Goal: Check status

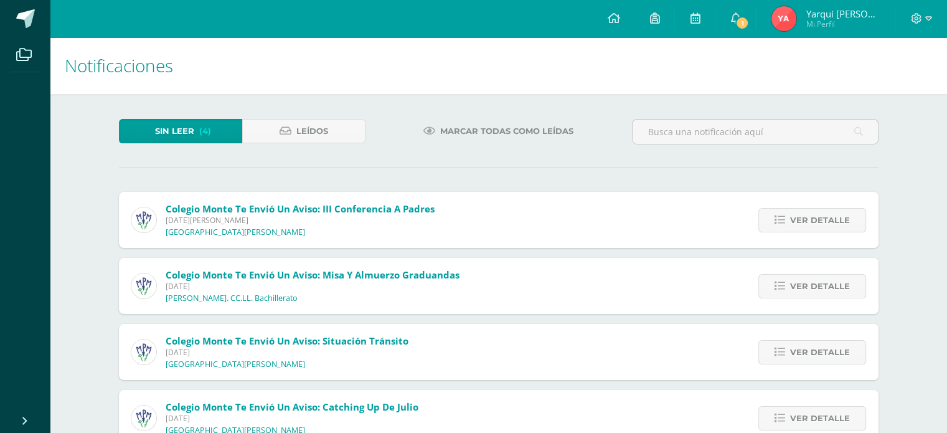
click at [796, 14] on img at bounding box center [783, 18] width 25 height 25
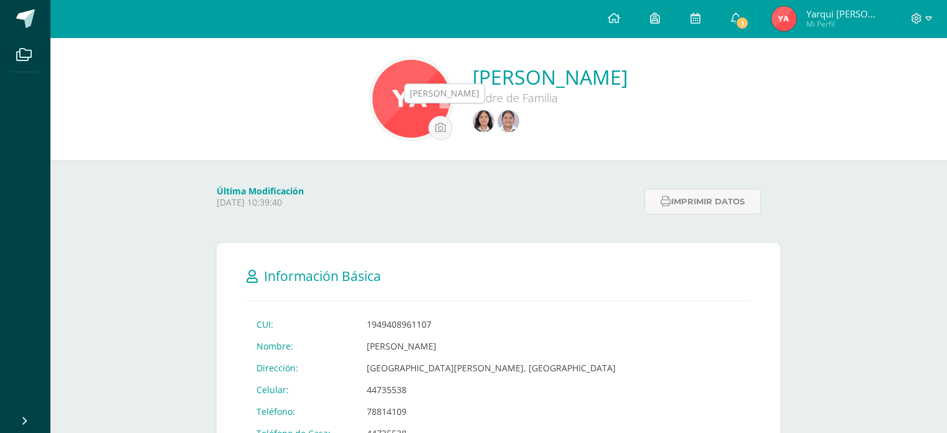
click at [472, 124] on img at bounding box center [483, 121] width 22 height 22
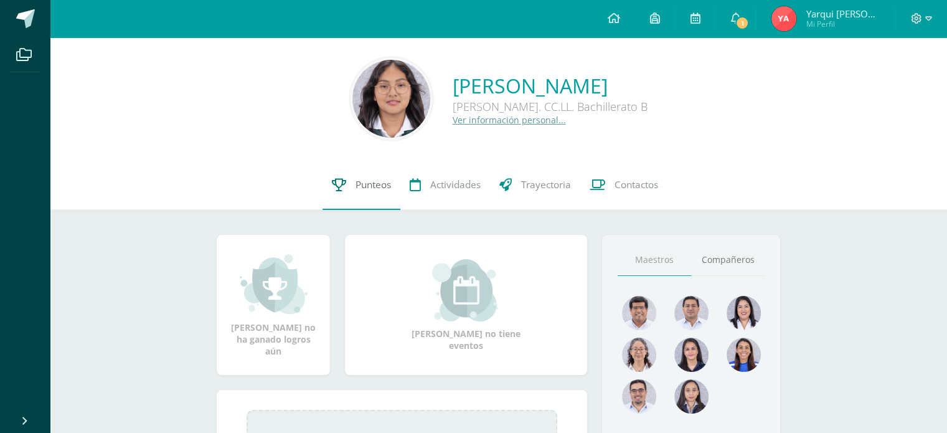
click at [370, 194] on link "Punteos" at bounding box center [361, 185] width 78 height 50
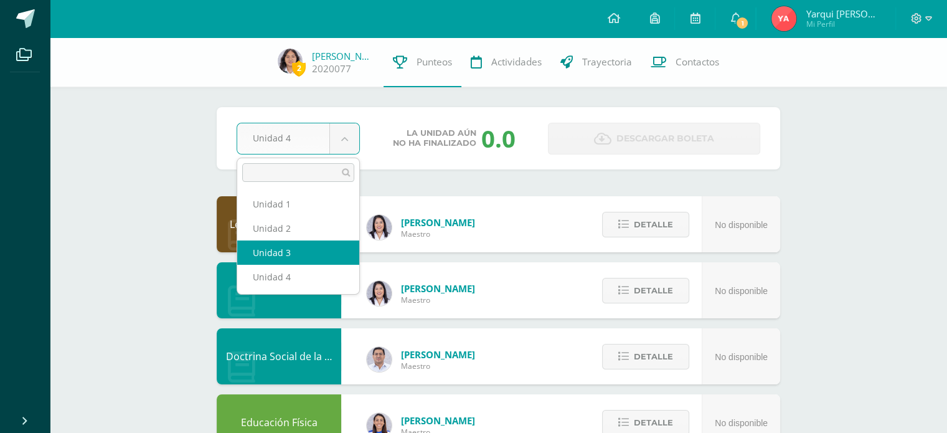
select select "Unidad 3"
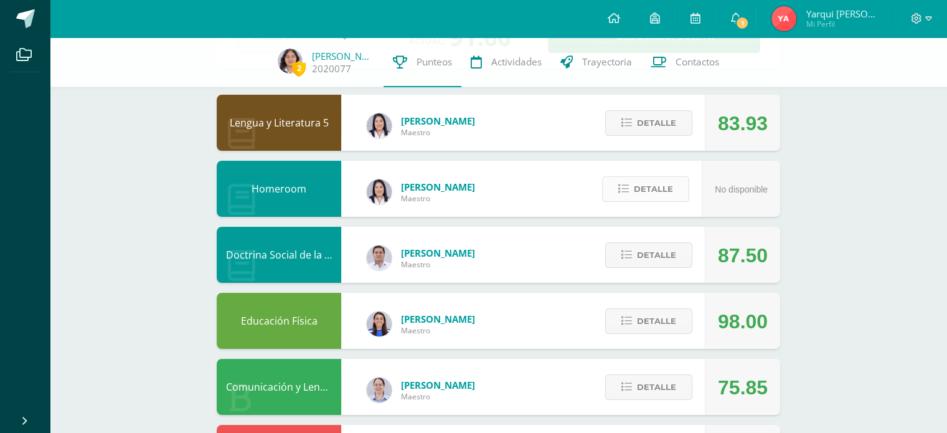
scroll to position [103, 0]
